Goal: Task Accomplishment & Management: Complete application form

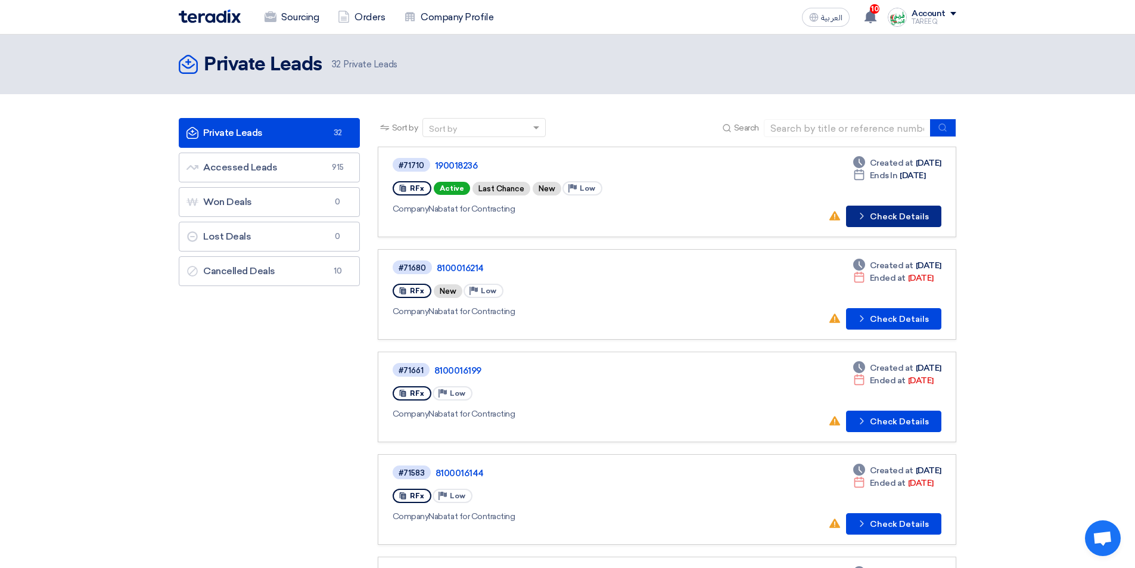
click at [910, 217] on button "Check details Check Details" at bounding box center [893, 216] width 95 height 21
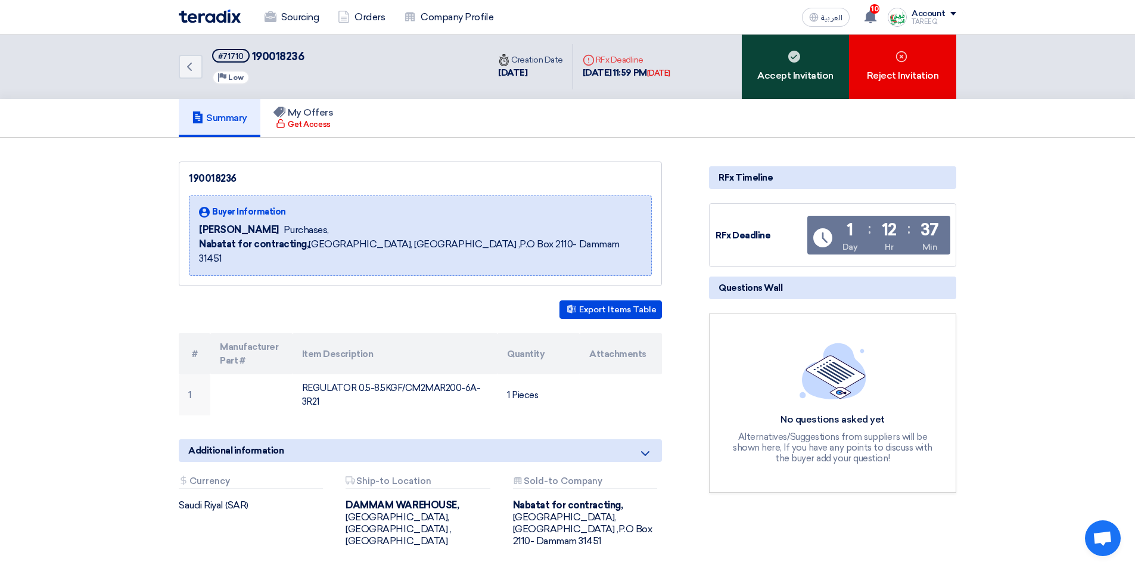
click at [820, 69] on div "Accept Invitation" at bounding box center [795, 67] width 107 height 64
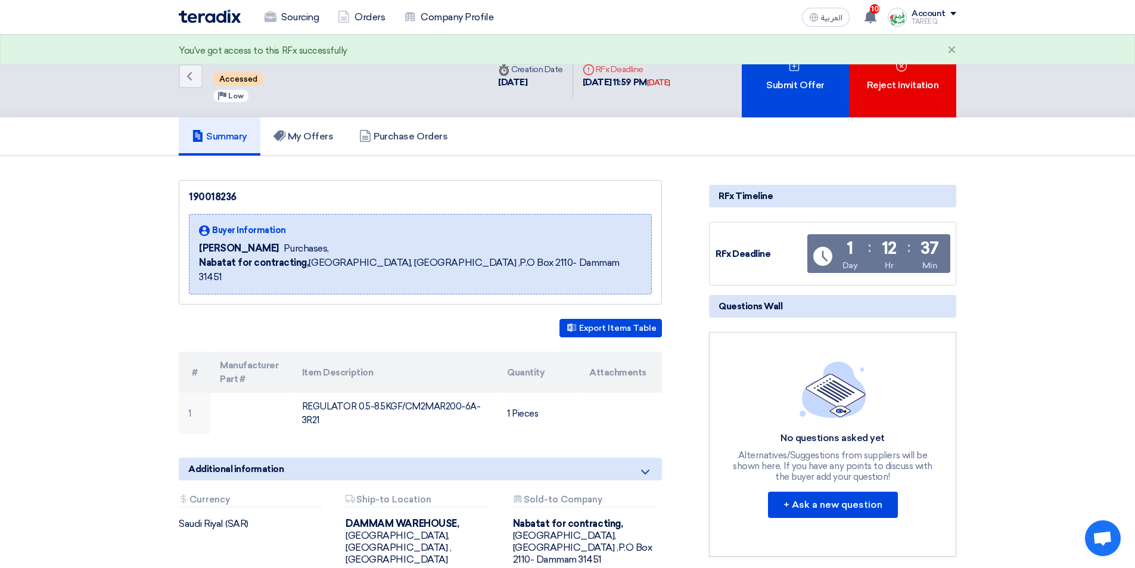
click at [818, 69] on div "Submit Offer" at bounding box center [795, 76] width 107 height 83
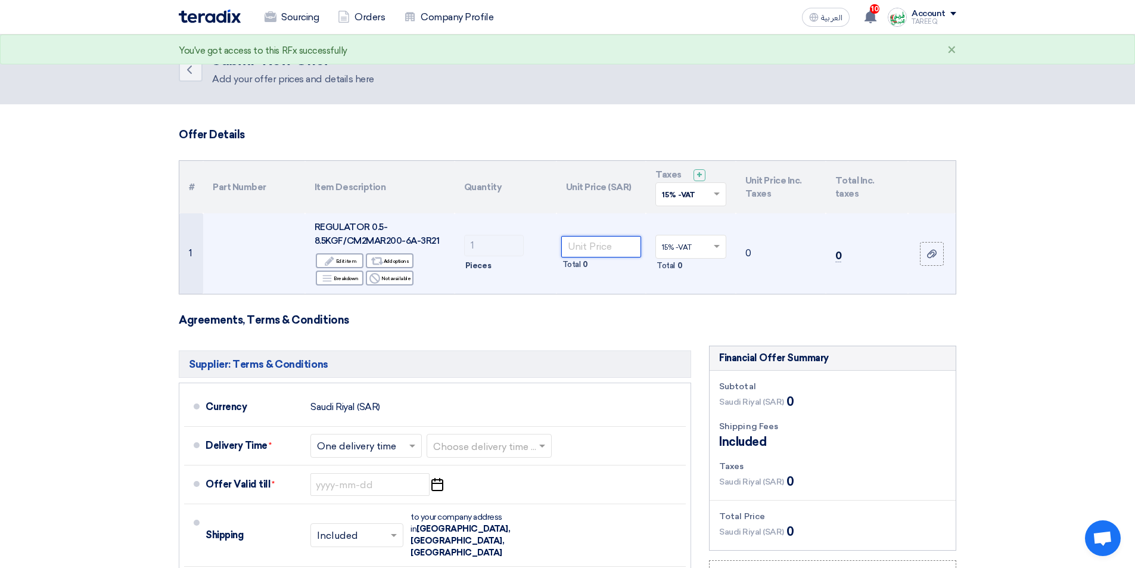
click at [609, 251] on input "number" at bounding box center [601, 246] width 80 height 21
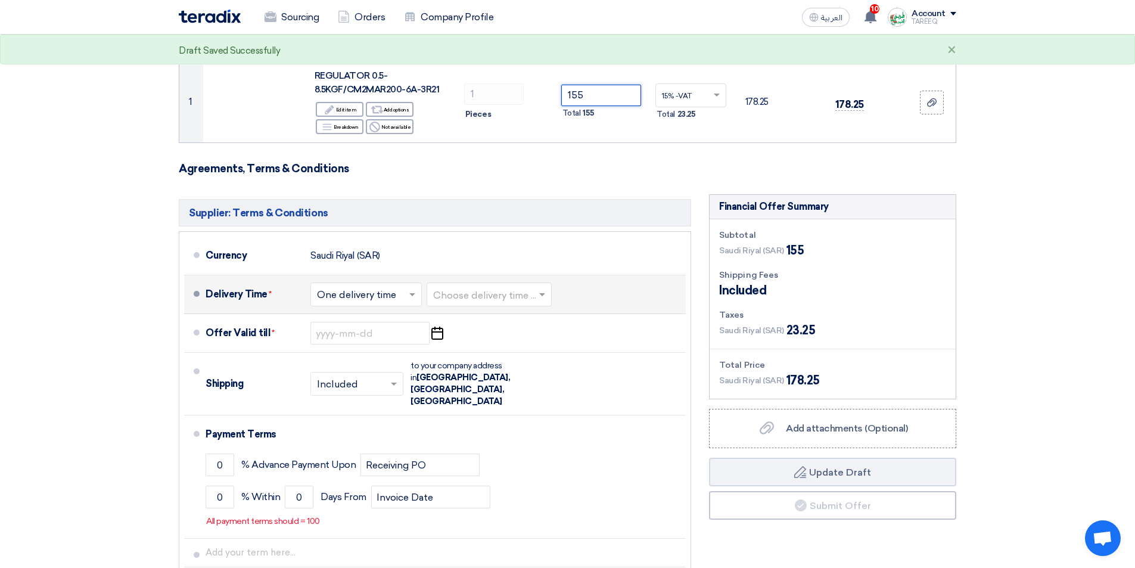
scroll to position [179, 0]
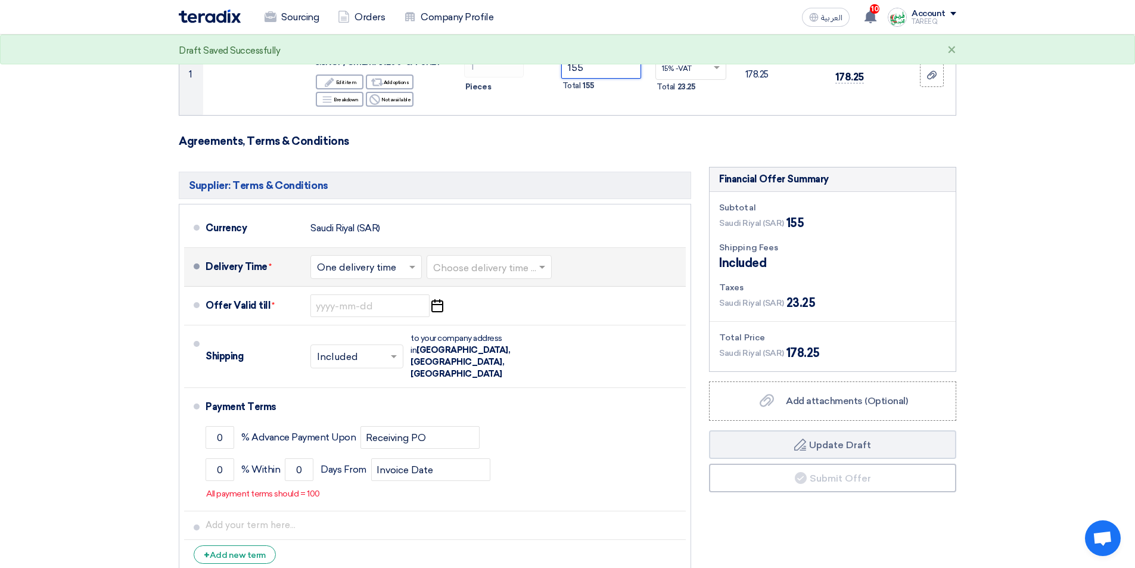
type input "155"
click at [501, 263] on input "text" at bounding box center [489, 268] width 113 height 17
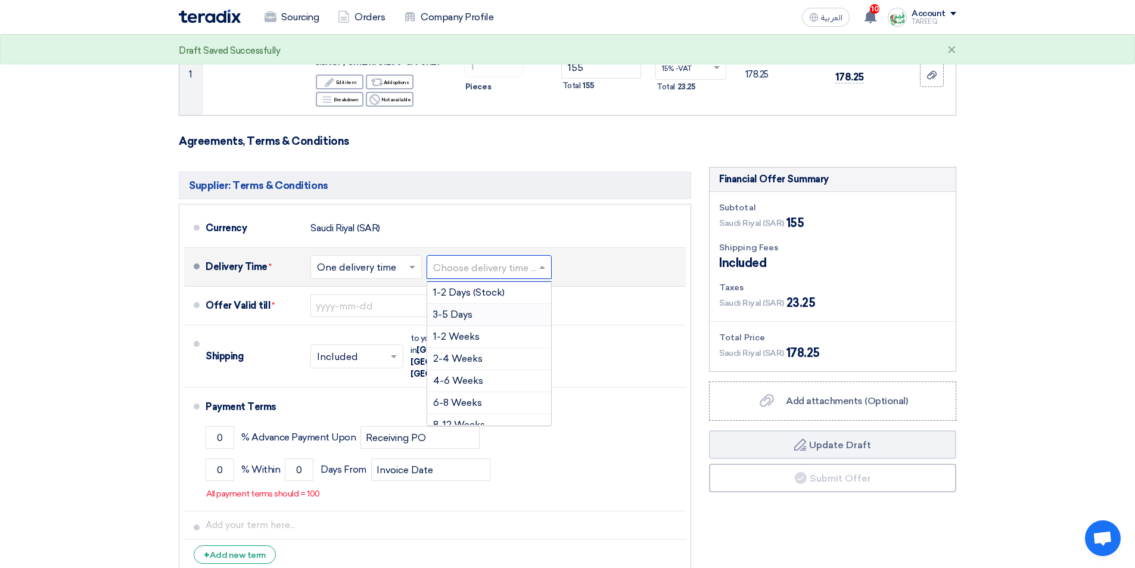
click at [454, 318] on span "3-5 Days" at bounding box center [452, 314] width 39 height 11
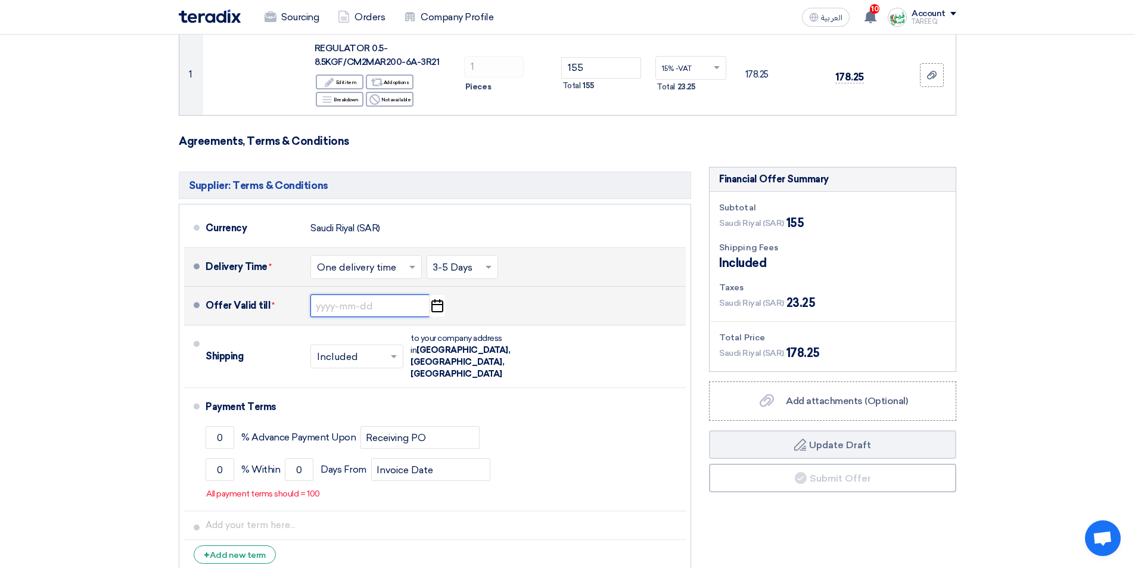
click at [338, 301] on input at bounding box center [370, 305] width 119 height 23
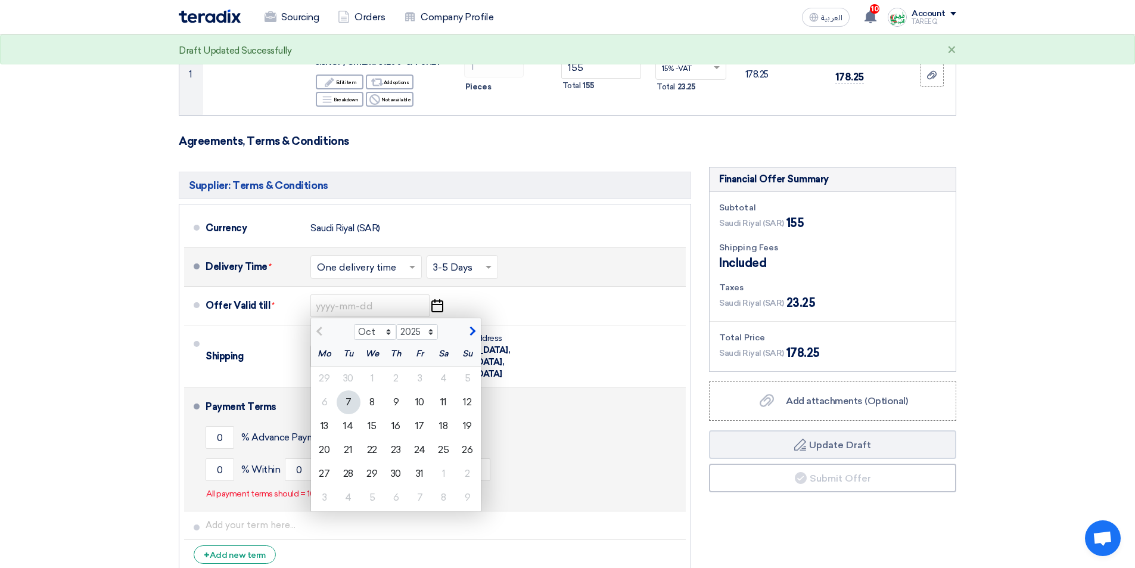
click at [346, 433] on div "14" at bounding box center [349, 426] width 24 height 24
type input "10/14/2025"
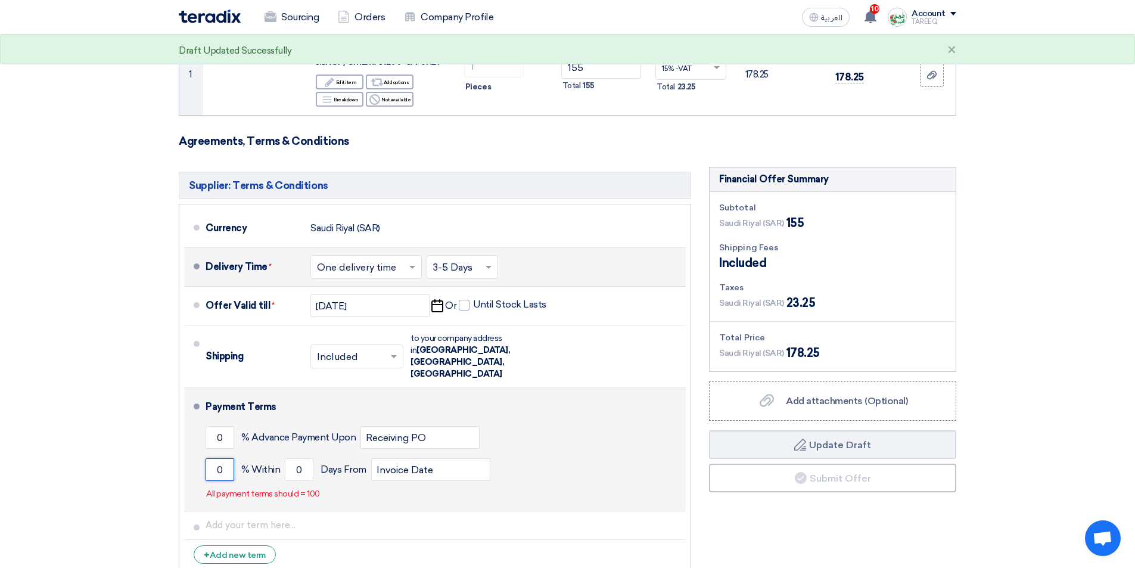
click at [214, 458] on input "0" at bounding box center [220, 469] width 29 height 23
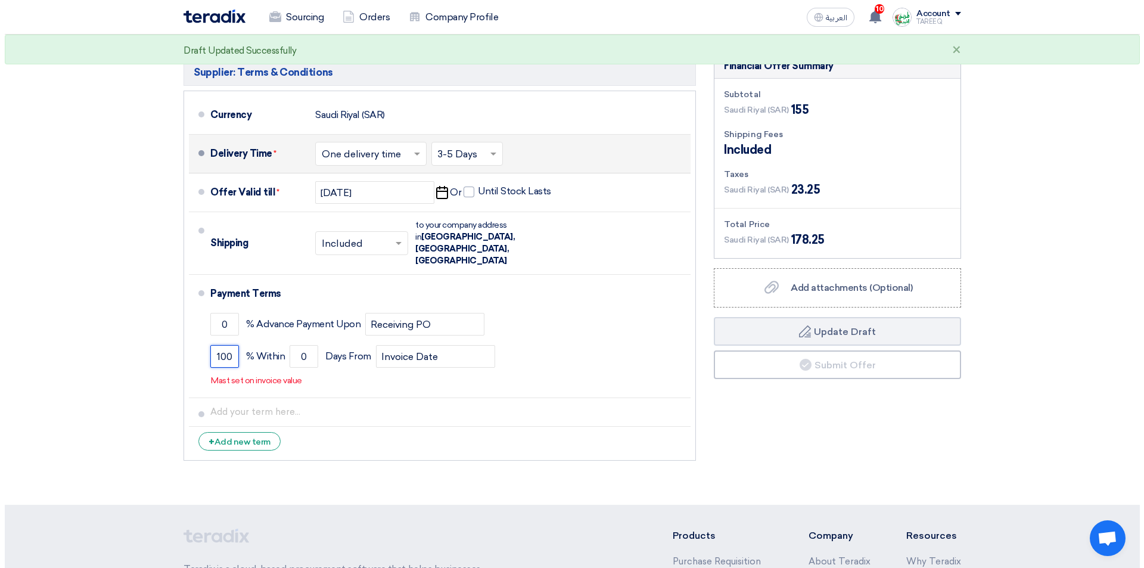
scroll to position [298, 0]
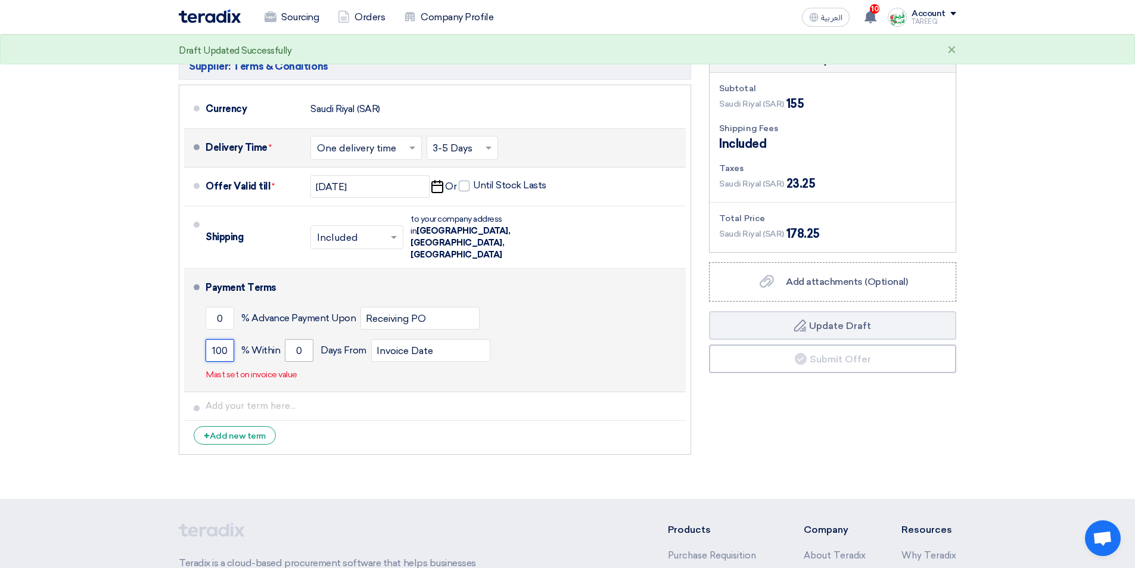
type input "100"
click at [291, 339] on input "0" at bounding box center [299, 350] width 29 height 23
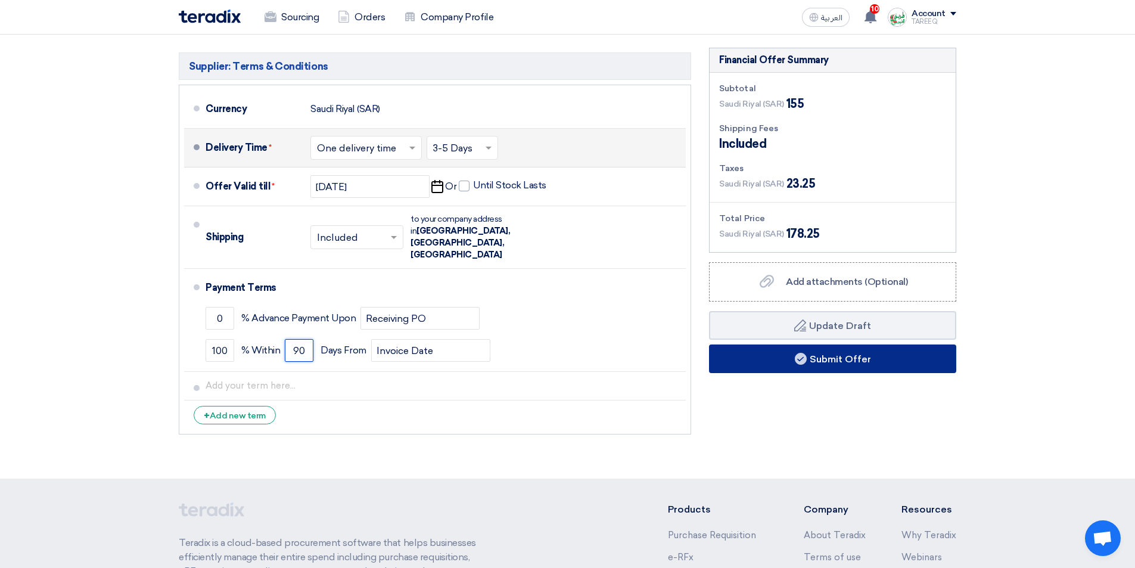
type input "90"
click at [740, 356] on button "Submit Offer" at bounding box center [832, 358] width 247 height 29
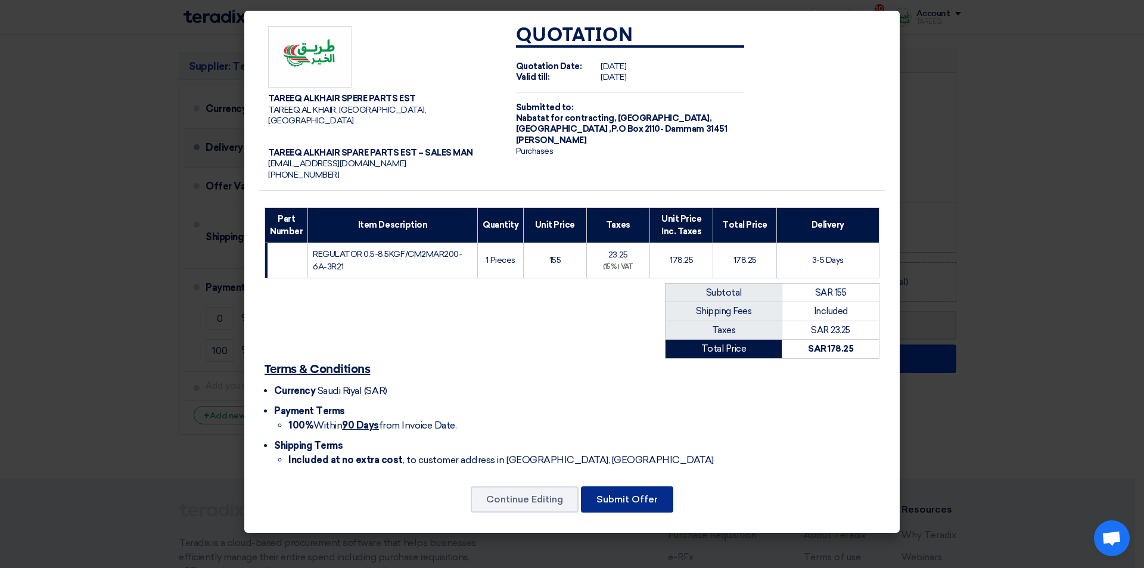
click at [659, 486] on button "Submit Offer" at bounding box center [627, 499] width 92 height 26
